Goal: Use online tool/utility: Utilize a website feature to perform a specific function

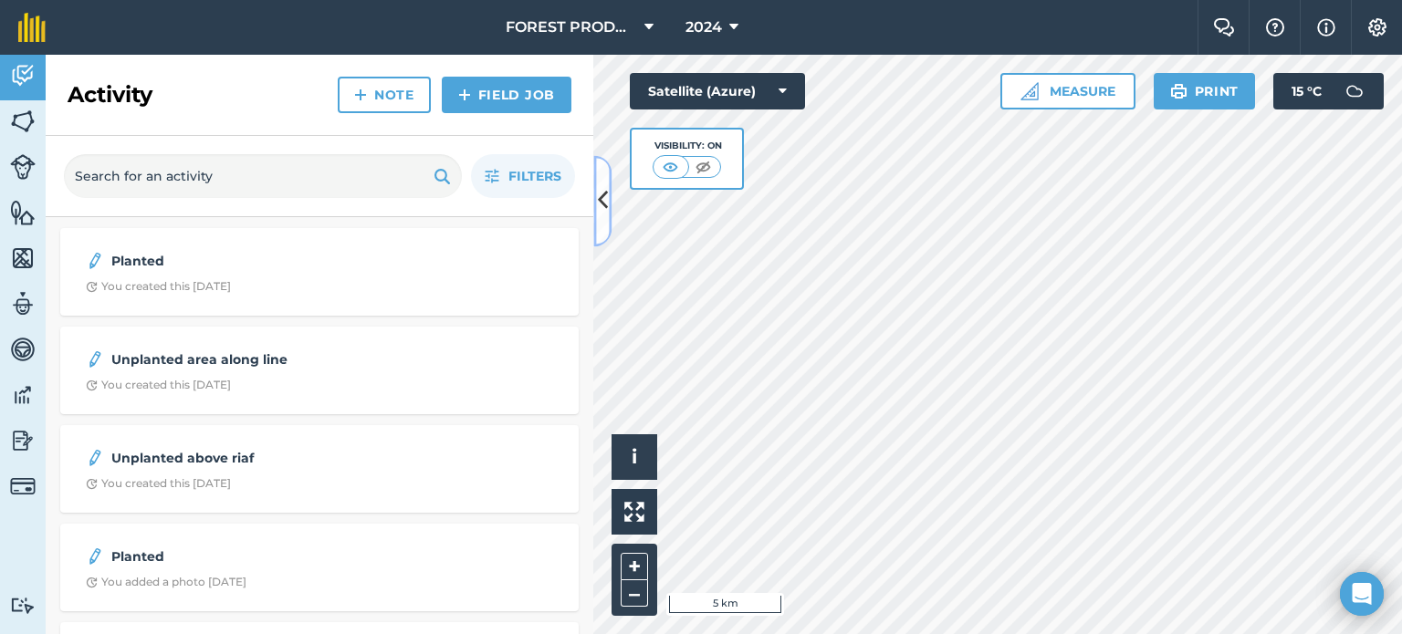
click at [600, 196] on icon at bounding box center [603, 201] width 10 height 32
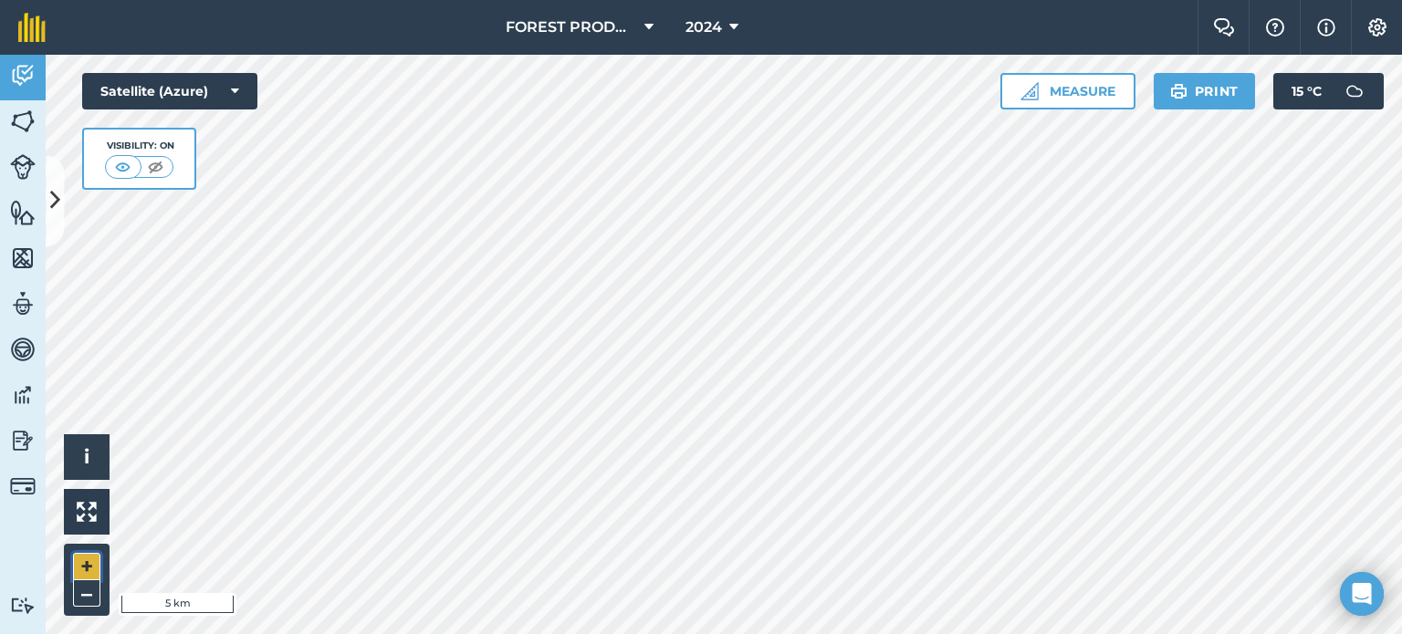
click at [76, 567] on button "+" at bounding box center [86, 566] width 27 height 27
click at [79, 561] on button "+" at bounding box center [86, 566] width 27 height 27
click at [95, 562] on button "+" at bounding box center [86, 566] width 27 height 27
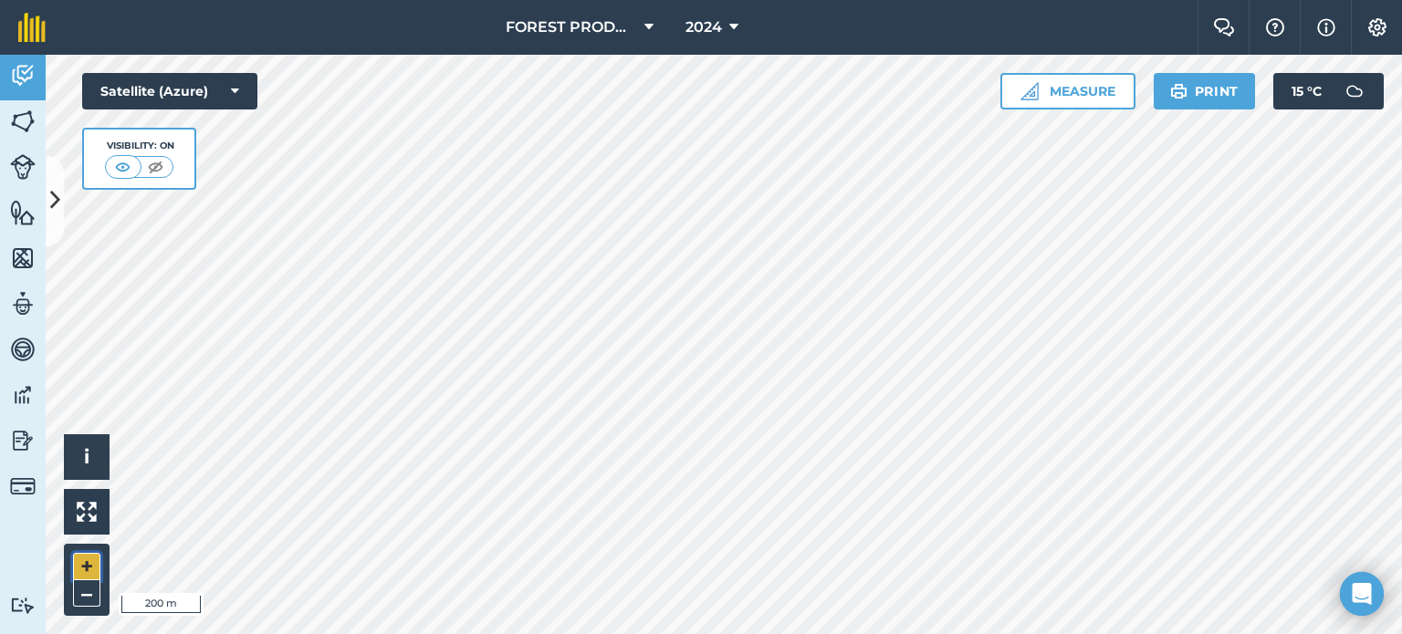
click at [95, 562] on button "+" at bounding box center [86, 566] width 27 height 27
click at [60, 182] on button at bounding box center [55, 200] width 18 height 91
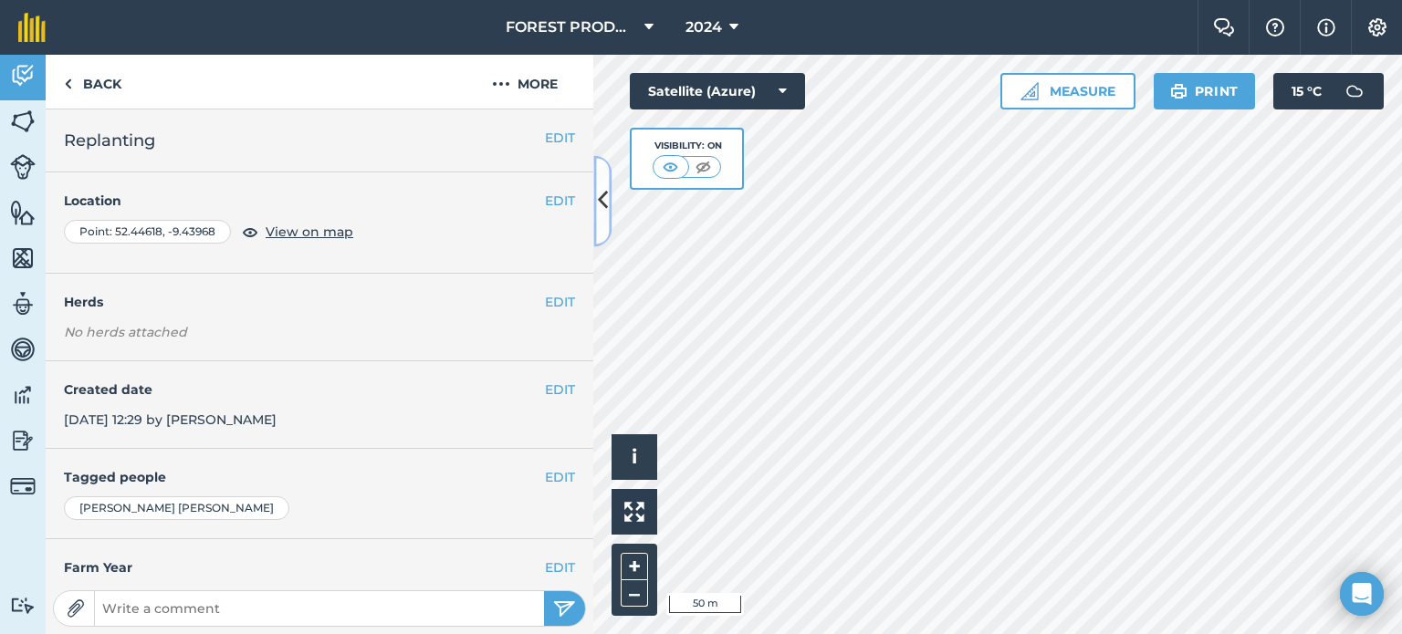
click at [599, 214] on icon at bounding box center [603, 201] width 10 height 32
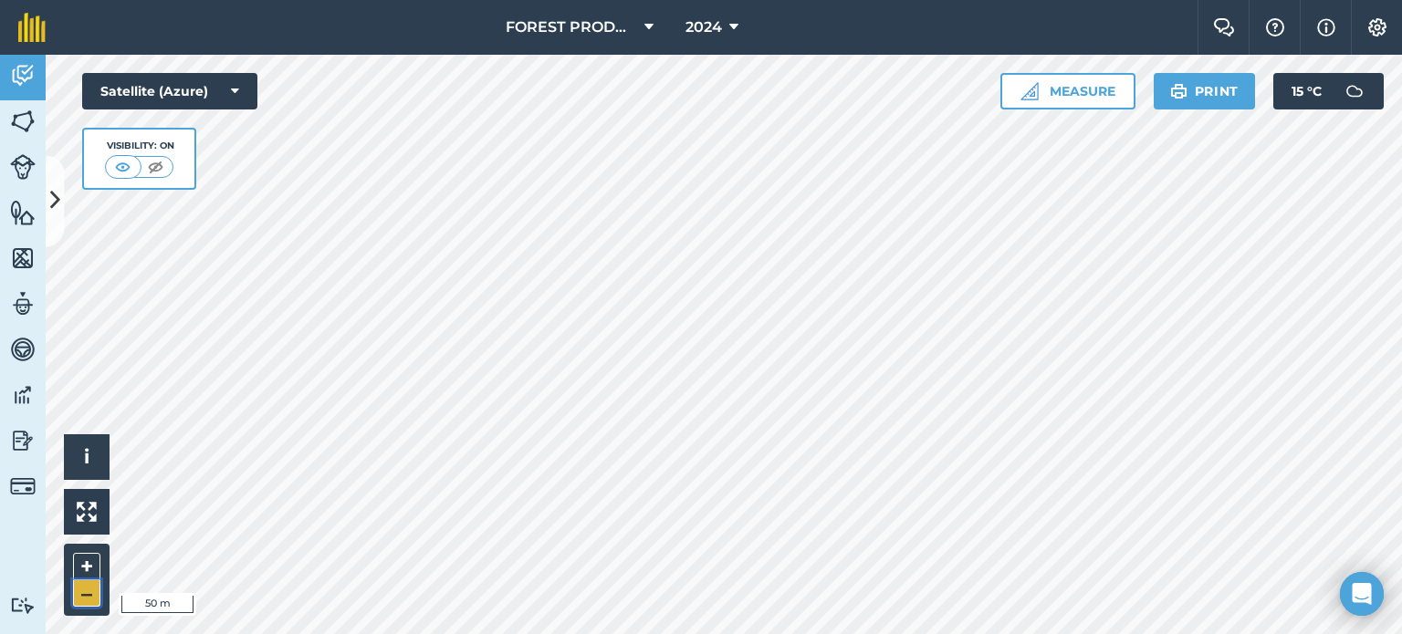
click at [79, 584] on button "–" at bounding box center [86, 593] width 27 height 26
click at [29, 122] on img at bounding box center [23, 121] width 26 height 27
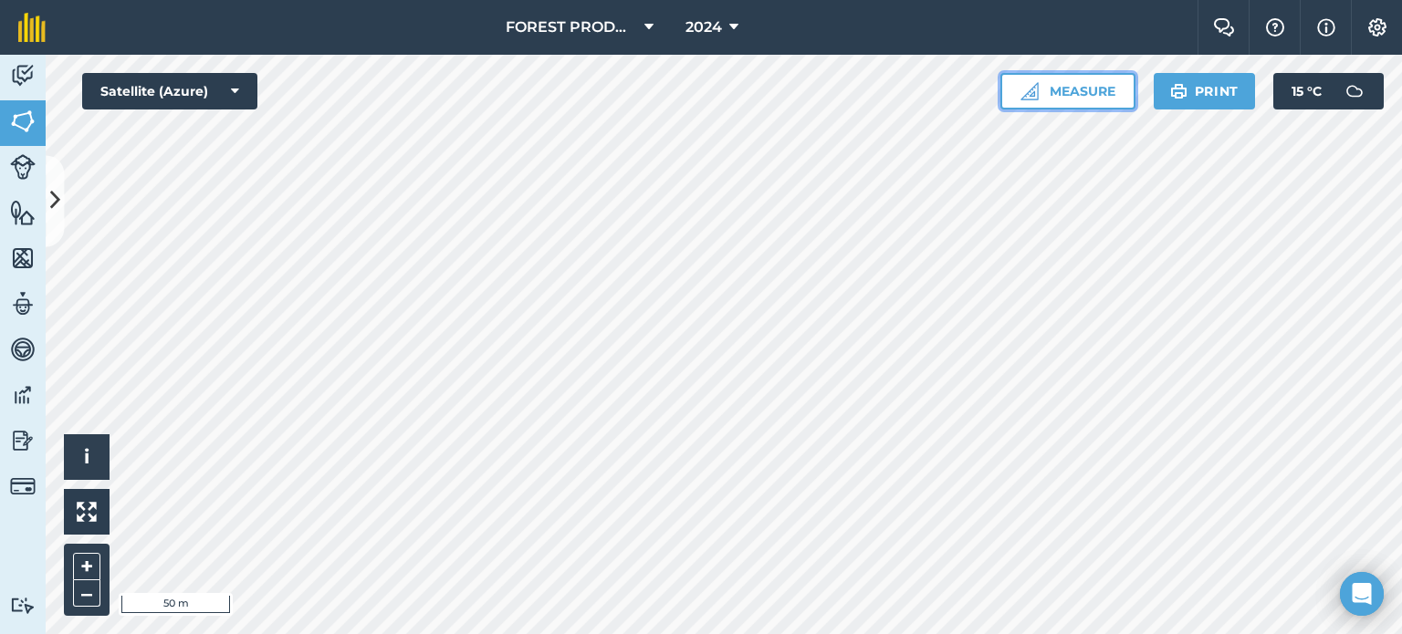
click at [1071, 93] on button "Measure" at bounding box center [1067, 91] width 135 height 36
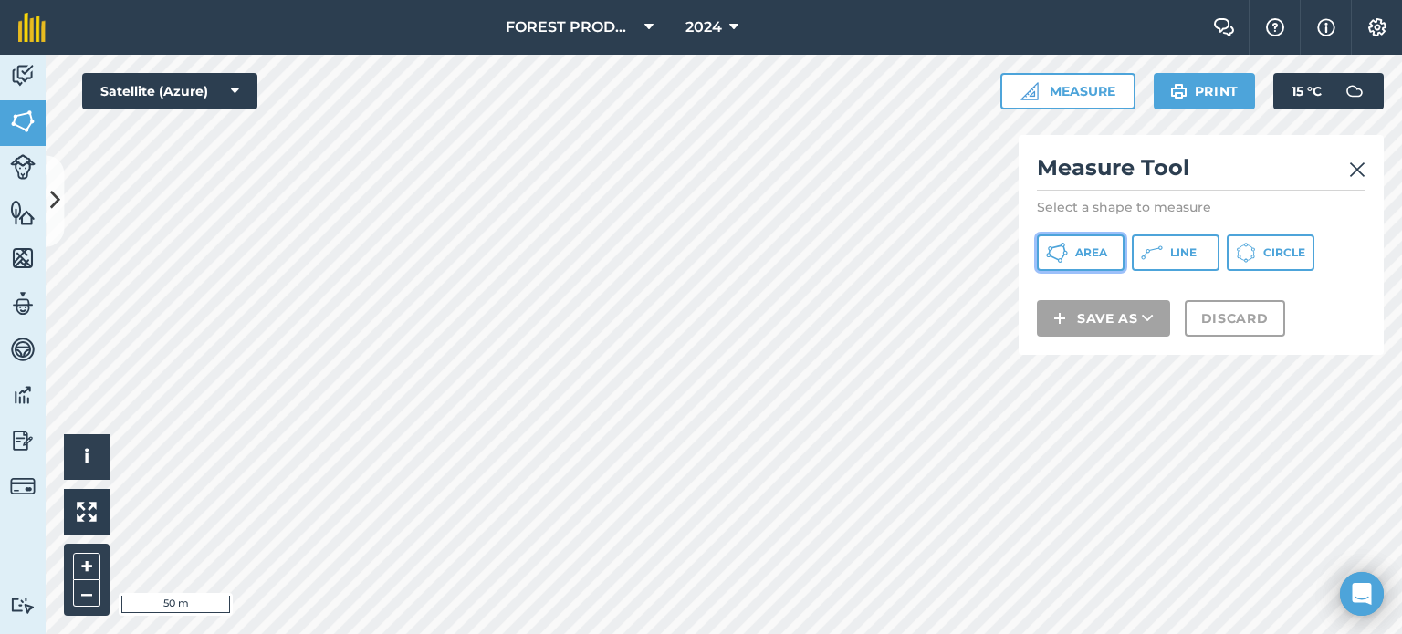
click at [1076, 249] on span "Area" at bounding box center [1091, 252] width 32 height 15
